Goal: Task Accomplishment & Management: Complete application form

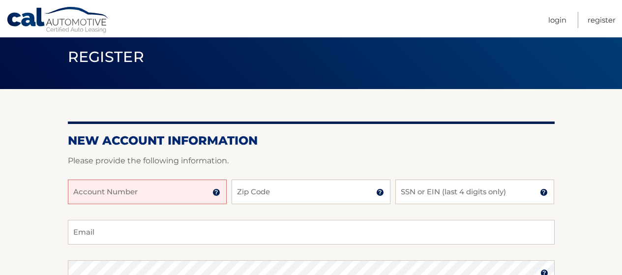
scroll to position [49, 0]
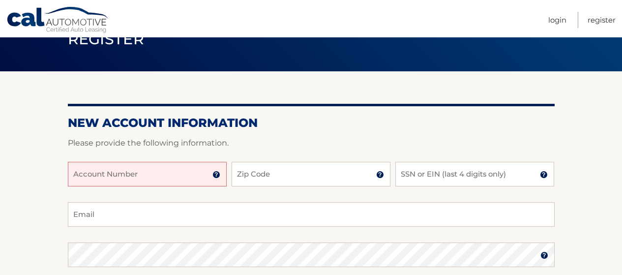
click at [120, 166] on input "Account Number" at bounding box center [147, 174] width 159 height 25
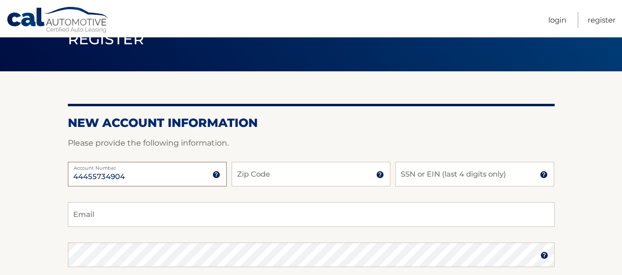
type input "44455734904"
click at [279, 174] on input "Zip Code" at bounding box center [311, 174] width 159 height 25
type input "07501"
click at [421, 178] on input "SSN or EIN (last 4 digits only)" at bounding box center [474, 174] width 159 height 25
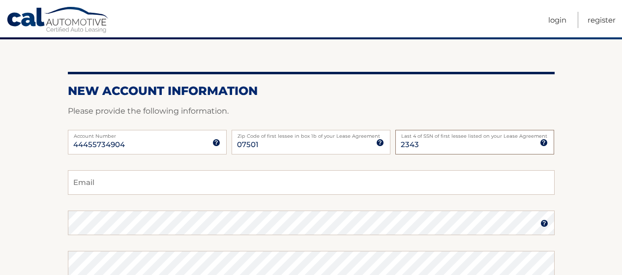
scroll to position [98, 0]
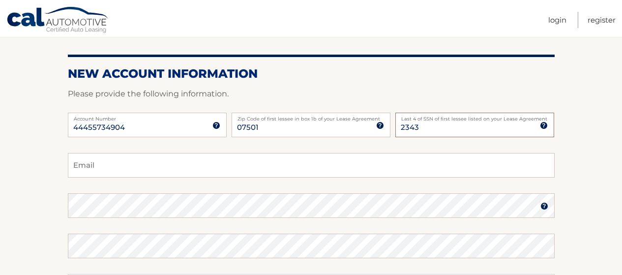
type input "2343"
click at [147, 161] on input "Email" at bounding box center [311, 165] width 487 height 25
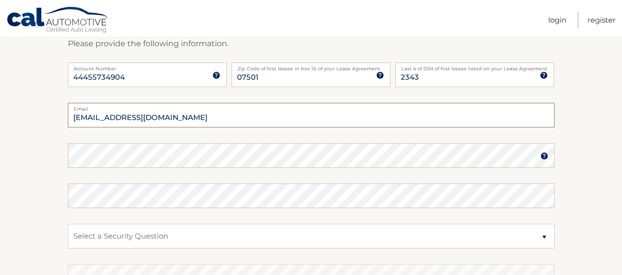
scroll to position [197, 0]
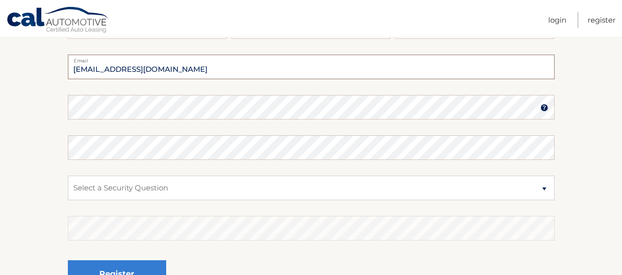
type input "apbenites4588@gmail.com"
click at [135, 191] on select "Select a Security Question What was the name of your elementary school? What is…" at bounding box center [311, 187] width 487 height 25
select select "2"
click at [68, 175] on select "Select a Security Question What was the name of your elementary school? What is…" at bounding box center [311, 187] width 487 height 25
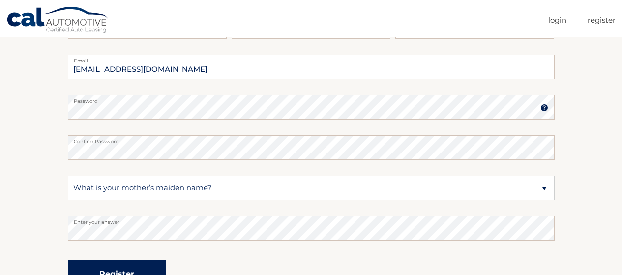
click at [96, 266] on button "Register" at bounding box center [117, 273] width 98 height 27
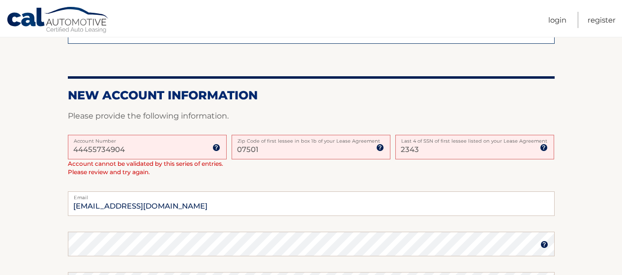
scroll to position [197, 0]
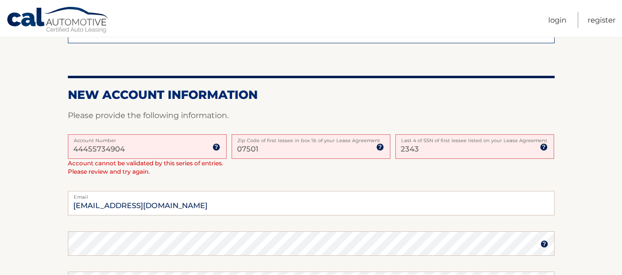
click at [126, 148] on input "44455734904" at bounding box center [147, 146] width 159 height 25
click at [219, 144] on img at bounding box center [216, 147] width 8 height 8
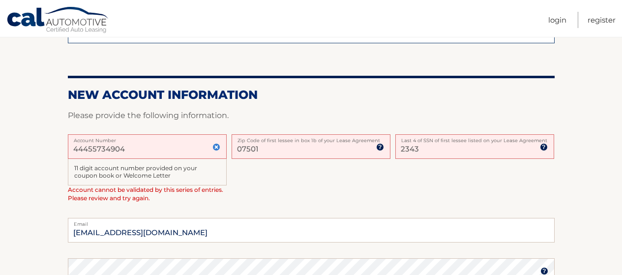
click at [129, 148] on input "44455734904" at bounding box center [147, 146] width 159 height 25
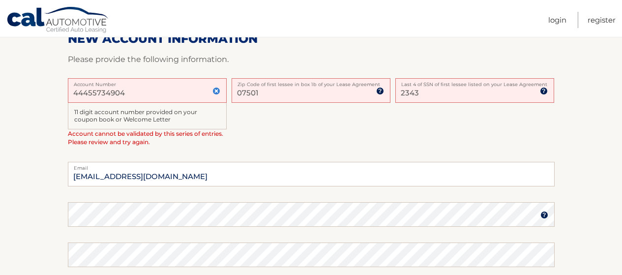
scroll to position [246, 0]
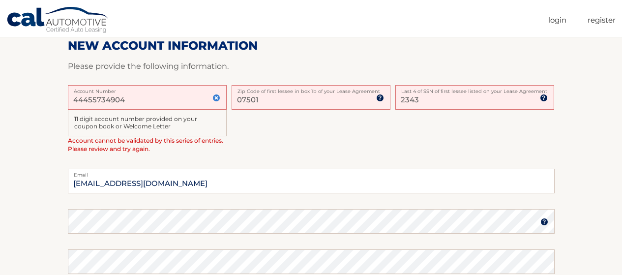
drag, startPoint x: 144, startPoint y: 105, endPoint x: 2, endPoint y: 98, distance: 141.7
click at [2, 98] on section "One or more fields have an error. Some things to keep in mind when creating you…" at bounding box center [311, 148] width 622 height 547
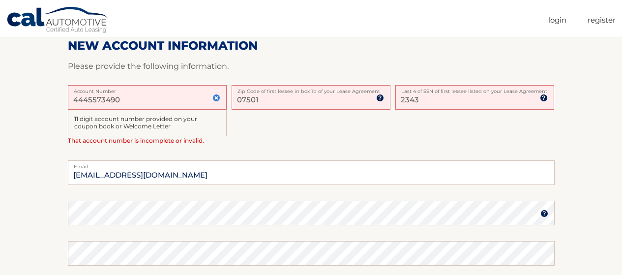
type input "44455734904"
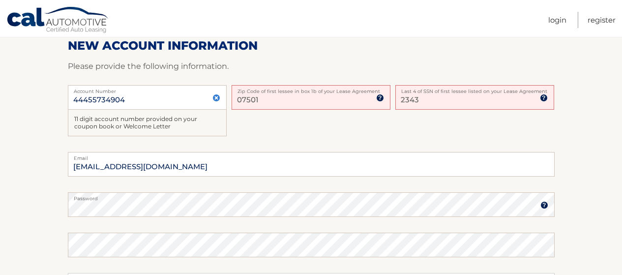
click at [304, 99] on input "07501" at bounding box center [311, 97] width 159 height 25
drag, startPoint x: 269, startPoint y: 102, endPoint x: 204, endPoint y: 101, distance: 65.4
click at [204, 101] on div "44455734904 Account Number 11 digit account number provided on your coupon book…" at bounding box center [311, 118] width 487 height 67
type input "07501"
click at [452, 119] on div "44455734904 Account Number 11 digit account number provided on your coupon book…" at bounding box center [311, 118] width 487 height 67
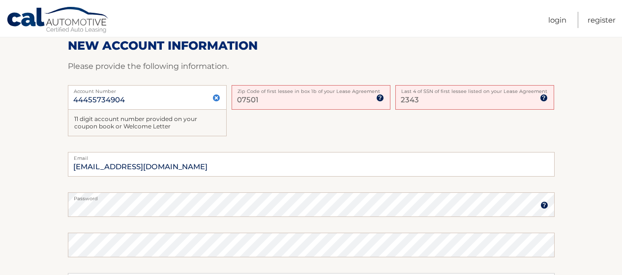
click at [380, 100] on img at bounding box center [380, 98] width 8 height 8
click at [350, 126] on div "Zip Code of first lessee in box 1b of your Lease Agreement" at bounding box center [311, 123] width 159 height 27
click at [289, 100] on input "07501" at bounding box center [311, 97] width 159 height 25
click at [219, 136] on div "11 digit account number provided on your coupon book or Welcome Letter" at bounding box center [147, 123] width 159 height 27
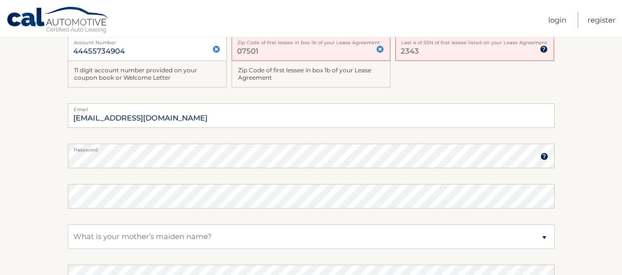
scroll to position [295, 0]
click at [547, 157] on img at bounding box center [544, 156] width 8 height 8
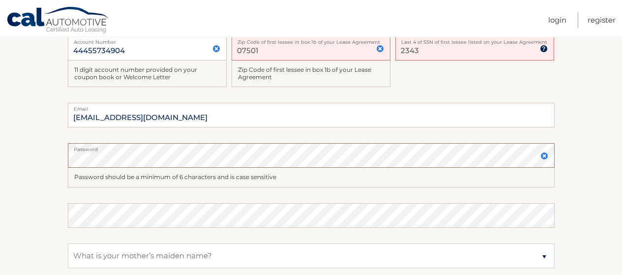
click at [0, 153] on section "One or more fields have an error. Some things to keep in mind when creating you…" at bounding box center [311, 100] width 622 height 550
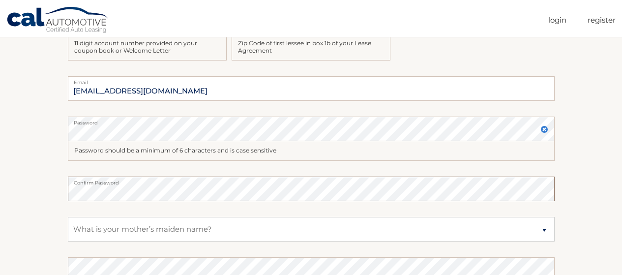
scroll to position [393, 0]
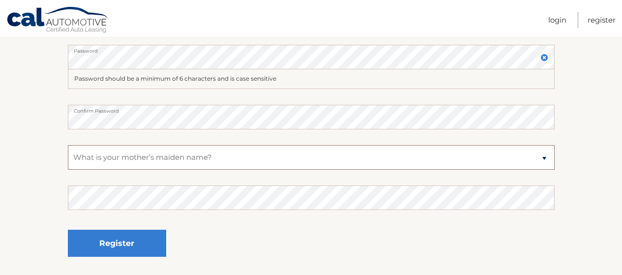
click at [209, 159] on select "Select a Security Question What was the name of your elementary school? What is…" at bounding box center [311, 157] width 487 height 25
click at [68, 145] on select "Select a Security Question What was the name of your elementary school? What is…" at bounding box center [311, 157] width 487 height 25
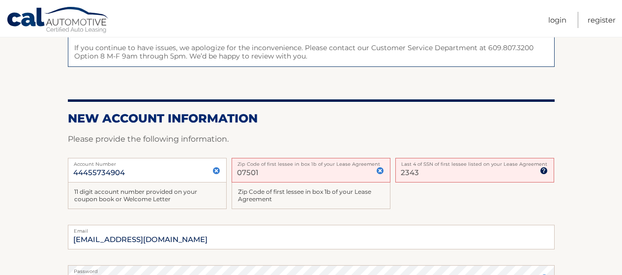
scroll to position [197, 0]
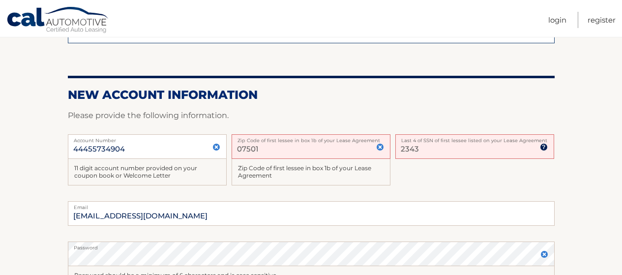
click at [447, 155] on input "2343" at bounding box center [474, 146] width 159 height 25
drag, startPoint x: 445, startPoint y: 155, endPoint x: 335, endPoint y: 148, distance: 110.3
click at [336, 148] on div "44455734904 Account Number 11 digit account number provided on your coupon book…" at bounding box center [311, 167] width 487 height 67
type input "2353"
click at [400, 127] on div at bounding box center [311, 128] width 487 height 12
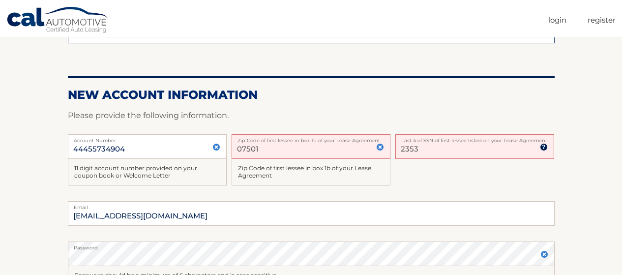
click at [301, 145] on input "07501" at bounding box center [311, 146] width 159 height 25
click at [327, 151] on input "07501" at bounding box center [311, 146] width 159 height 25
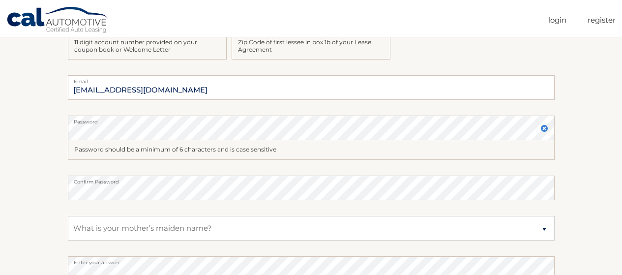
scroll to position [393, 0]
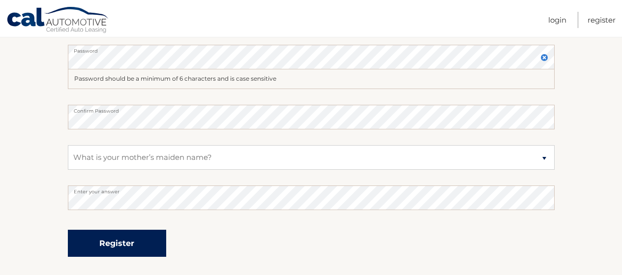
click at [96, 244] on button "Register" at bounding box center [117, 243] width 98 height 27
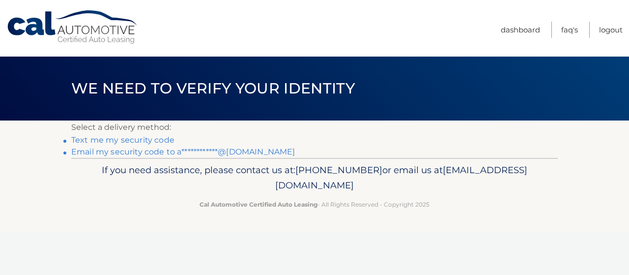
click at [153, 151] on link "**********" at bounding box center [183, 151] width 224 height 9
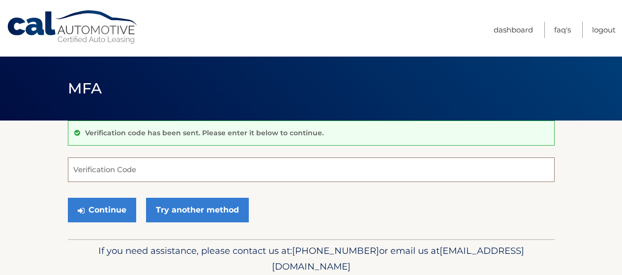
click at [261, 160] on input "Verification Code" at bounding box center [311, 169] width 487 height 25
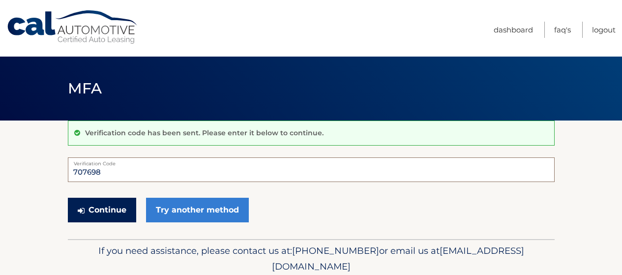
type input "707698"
click at [109, 212] on button "Continue" at bounding box center [102, 210] width 68 height 25
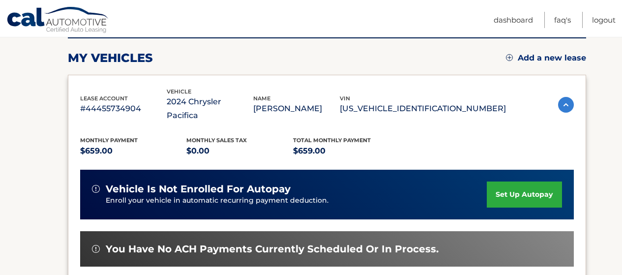
scroll to position [124, 0]
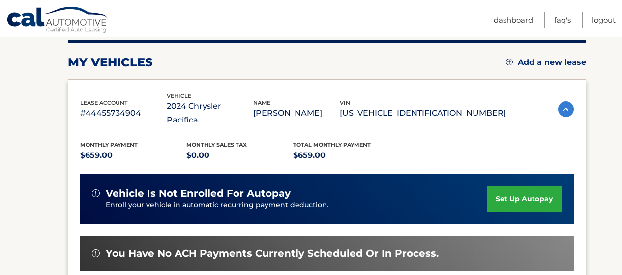
click at [564, 101] on img at bounding box center [566, 109] width 16 height 16
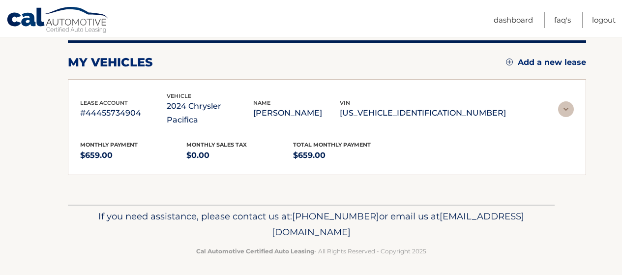
scroll to position [79, 0]
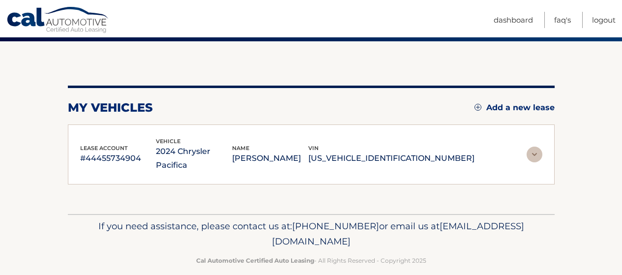
click at [541, 148] on img at bounding box center [534, 154] width 16 height 16
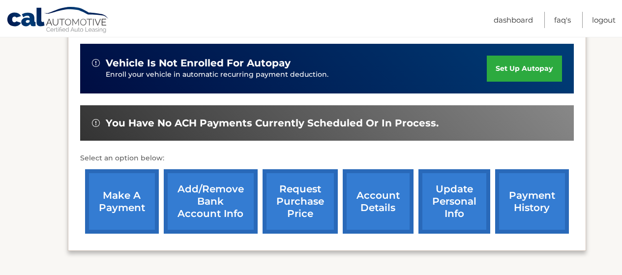
scroll to position [272, 0]
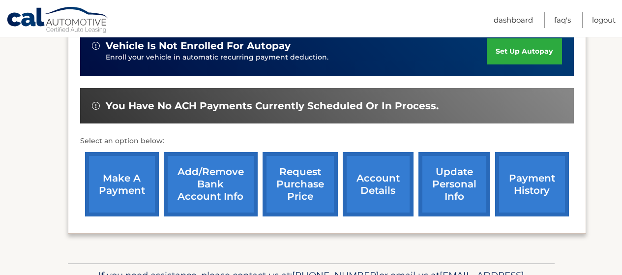
click at [256, 102] on div "You have no ACH payments currently scheduled or in process." at bounding box center [327, 106] width 494 height 36
click at [535, 175] on link "payment history" at bounding box center [532, 184] width 74 height 64
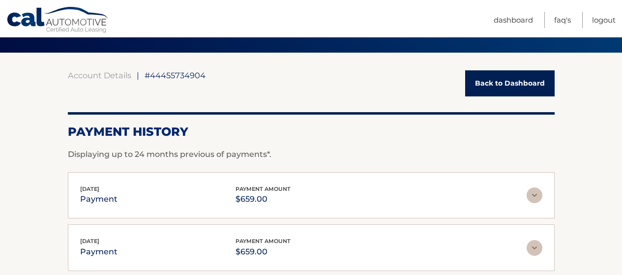
scroll to position [49, 0]
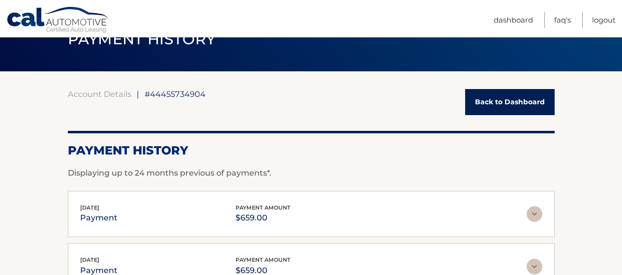
click at [524, 99] on link "Back to Dashboard" at bounding box center [509, 102] width 89 height 26
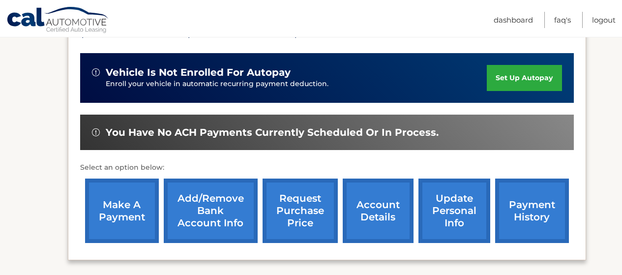
scroll to position [246, 0]
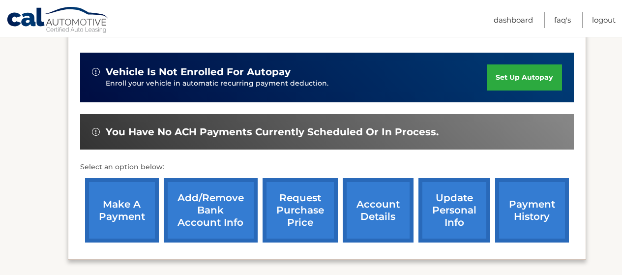
click at [381, 198] on link "account details" at bounding box center [378, 210] width 71 height 64
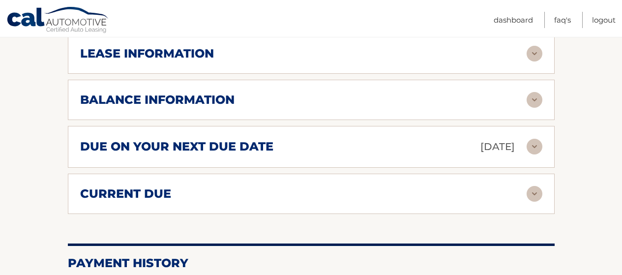
scroll to position [590, 0]
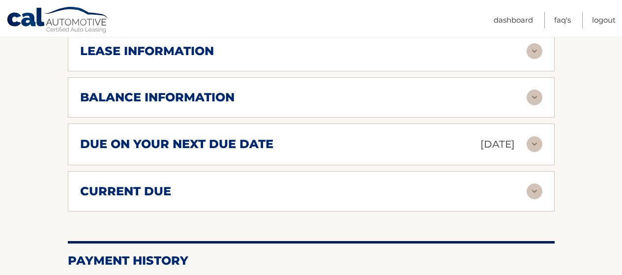
click at [545, 83] on div "balance information Payments Received 14 Payments Remaining 25 Next Payment wil…" at bounding box center [311, 97] width 487 height 40
click at [538, 89] on img at bounding box center [534, 97] width 16 height 16
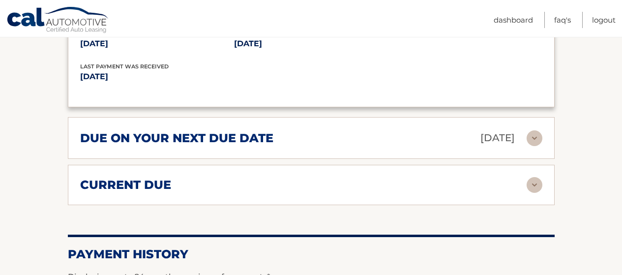
scroll to position [737, 0]
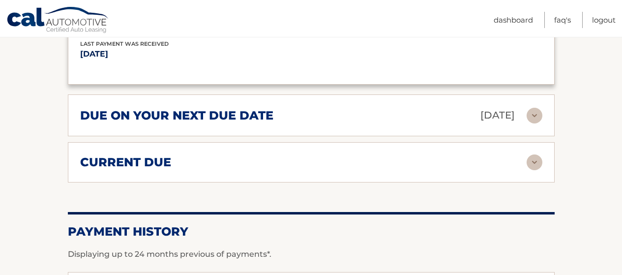
click at [530, 108] on img at bounding box center [534, 116] width 16 height 16
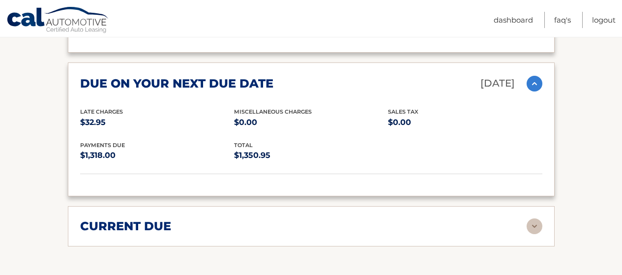
scroll to position [787, 0]
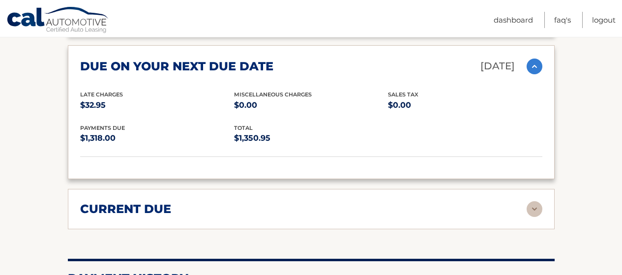
click at [537, 201] on img at bounding box center [534, 209] width 16 height 16
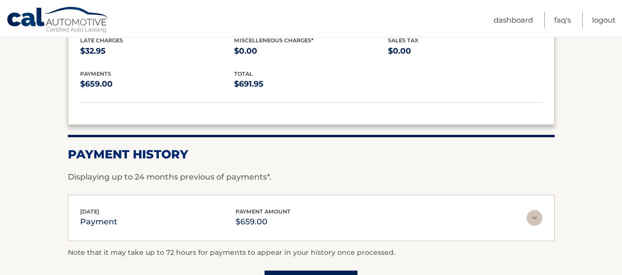
scroll to position [983, 0]
